Goal: Navigation & Orientation: Go to known website

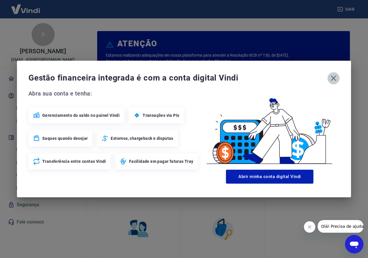
click at [332, 79] on icon "button" at bounding box center [333, 78] width 9 height 9
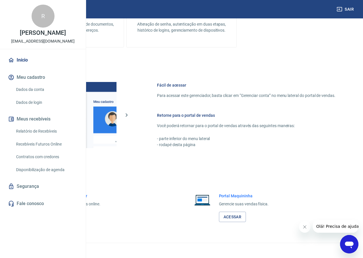
scroll to position [273, 0]
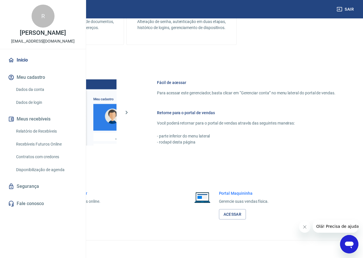
click at [101, 208] on div "Portal Intermediador Gerencie suas vendas online. Acessar" at bounding box center [74, 204] width 51 height 29
click at [77, 216] on link "Acessar" at bounding box center [62, 214] width 27 height 11
